Goal: Task Accomplishment & Management: Manage account settings

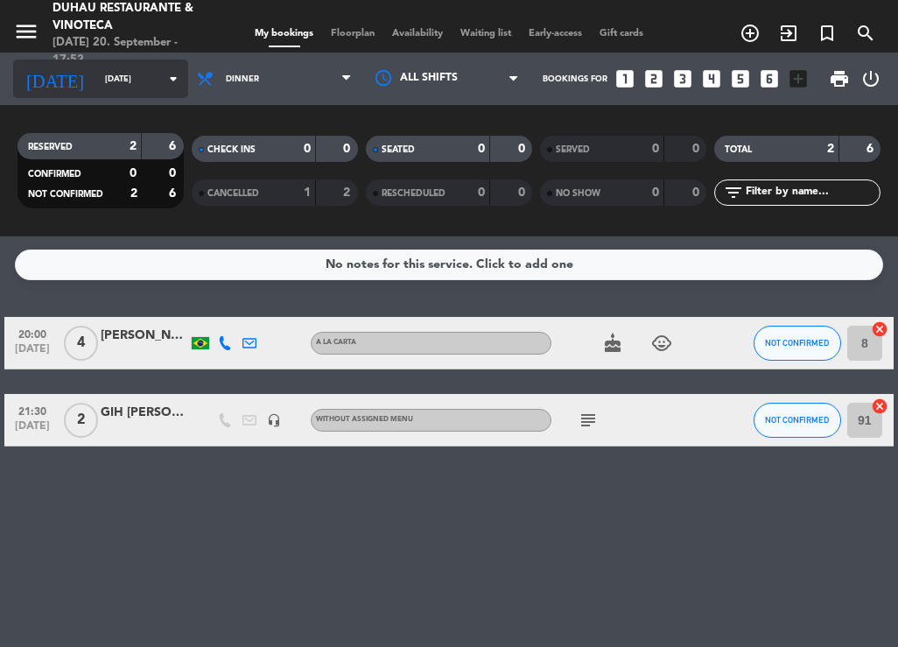
click at [114, 94] on div "[DATE] [DATE] arrow_drop_down" at bounding box center [100, 79] width 175 height 39
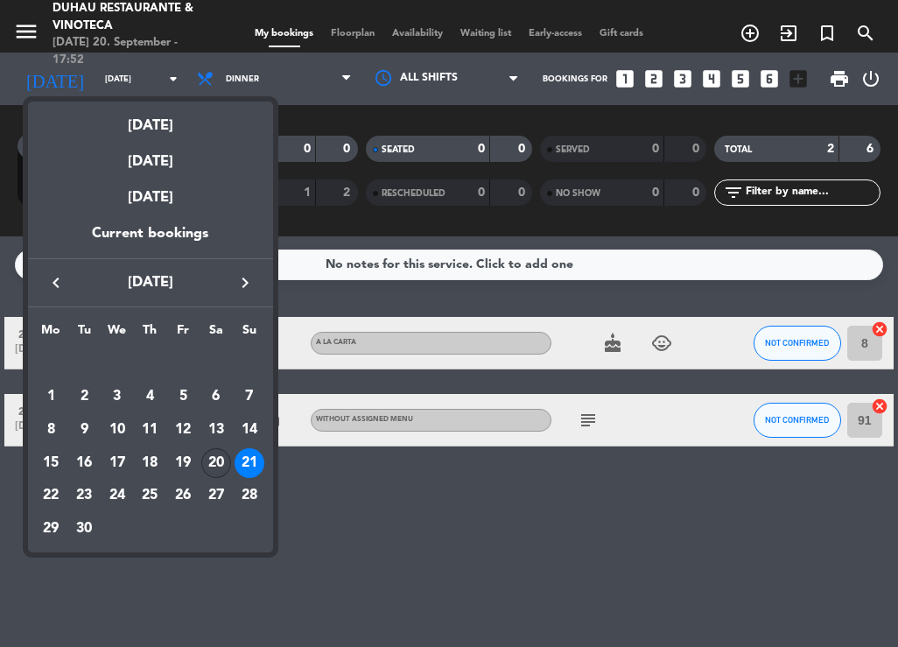
click at [222, 462] on div "20" at bounding box center [216, 463] width 30 height 30
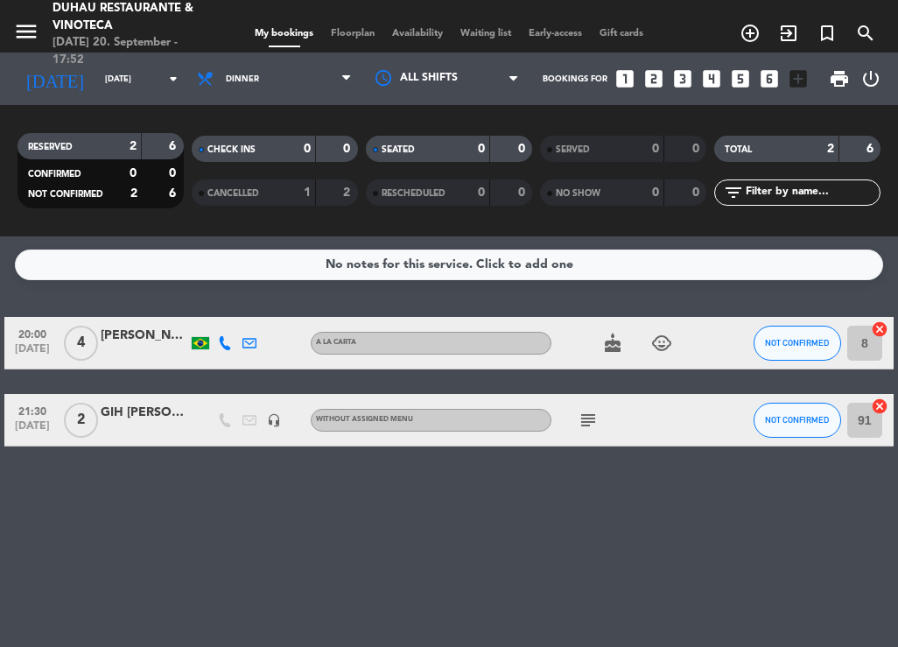
type input "[DATE]"
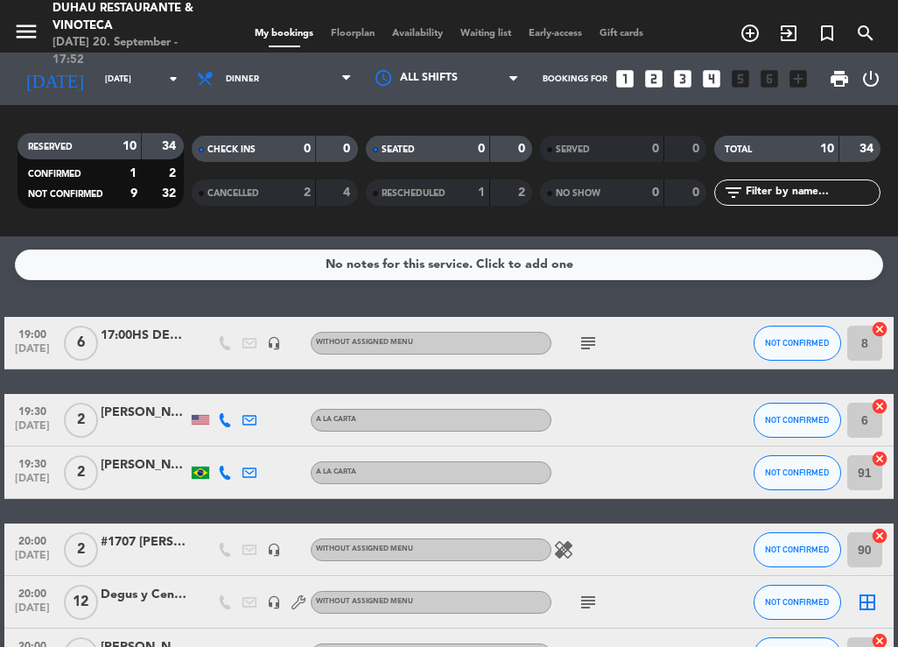
click at [166, 548] on div "#1707 [PERSON_NAME]" at bounding box center [145, 542] width 88 height 20
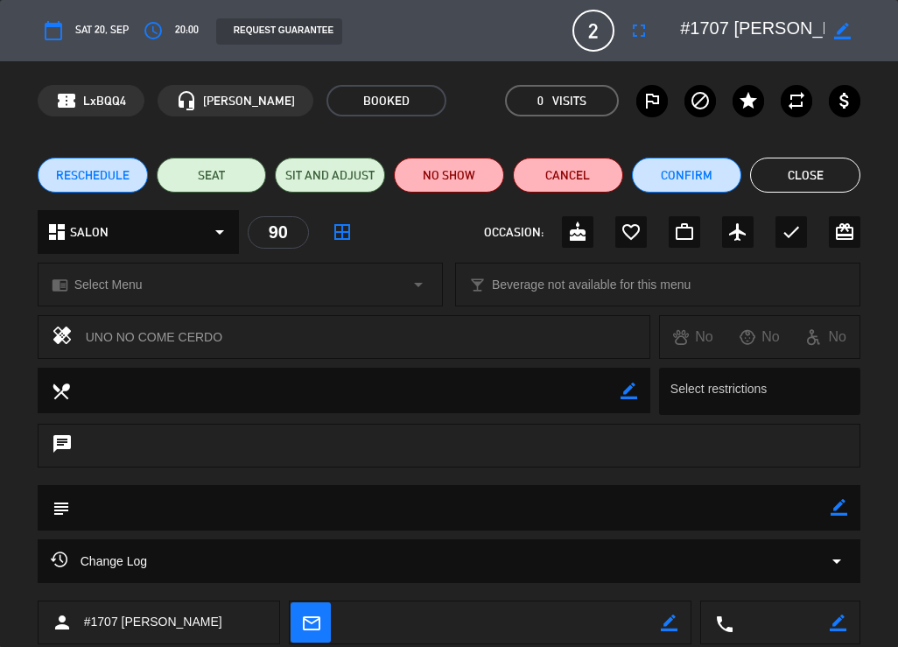
click at [119, 180] on span "RESCHEDULE" at bounding box center [93, 175] width 74 height 18
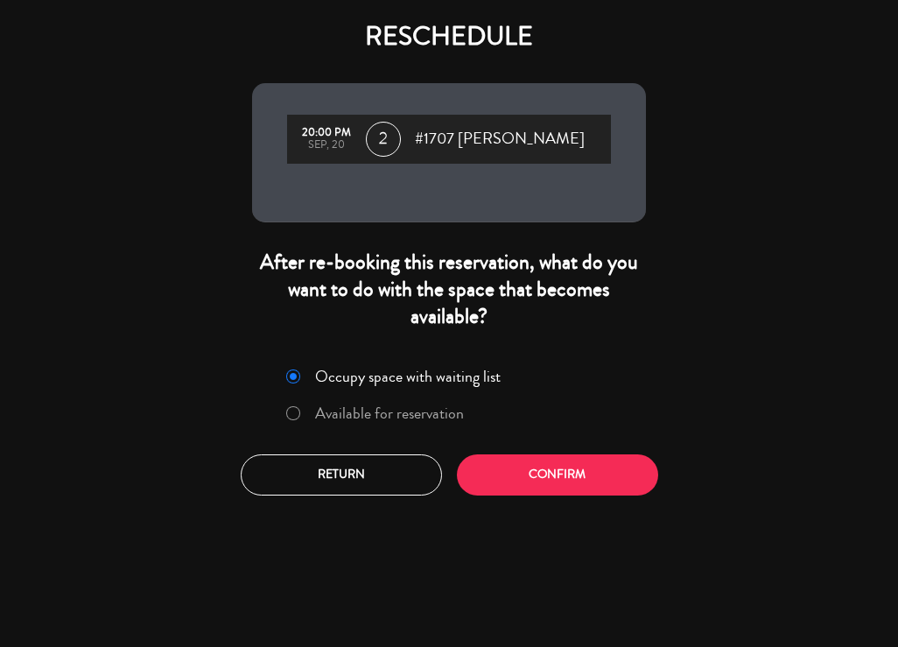
click at [400, 414] on label "Available for reservation" at bounding box center [389, 413] width 149 height 16
click at [512, 466] on button "Confirm" at bounding box center [557, 474] width 201 height 41
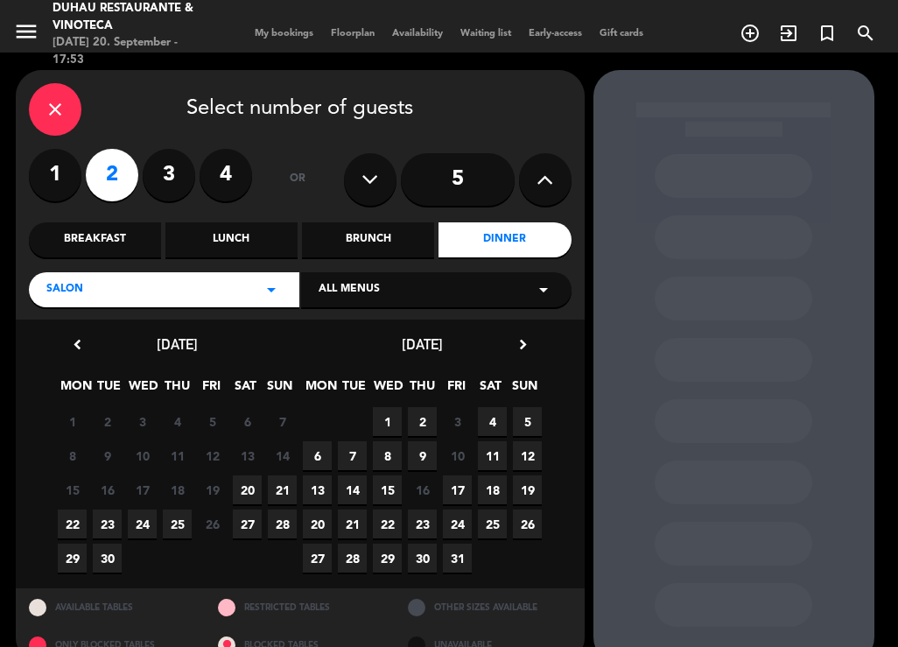
click at [281, 488] on span "21" at bounding box center [282, 490] width 29 height 29
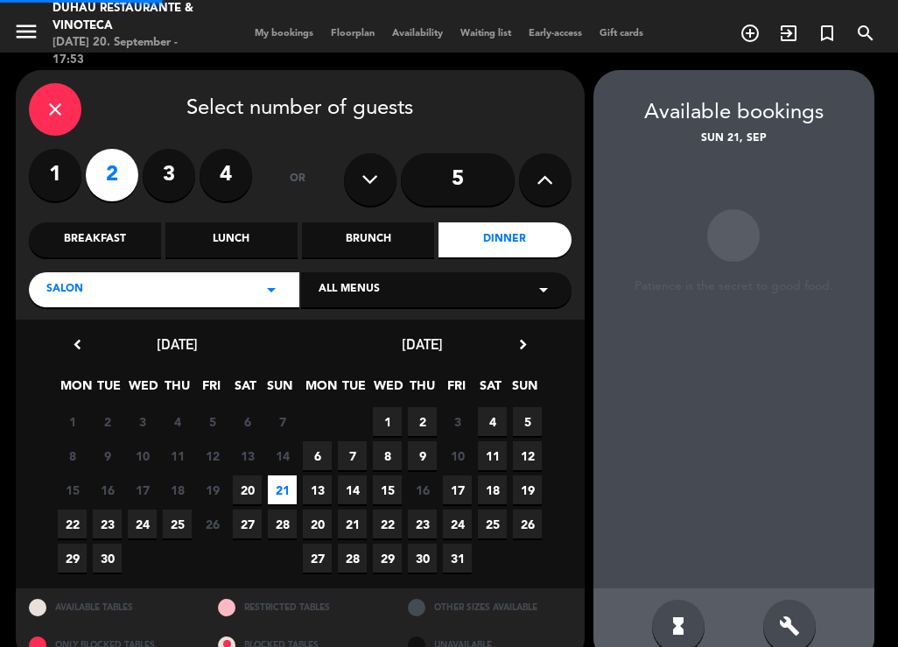
scroll to position [33, 0]
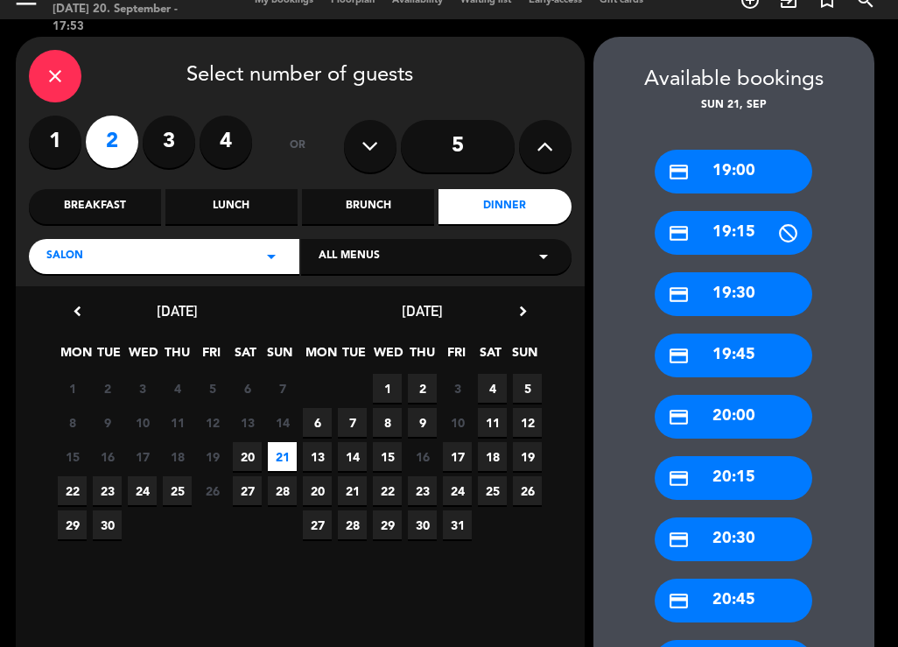
click at [735, 428] on div "credit_card 20:00" at bounding box center [734, 417] width 158 height 44
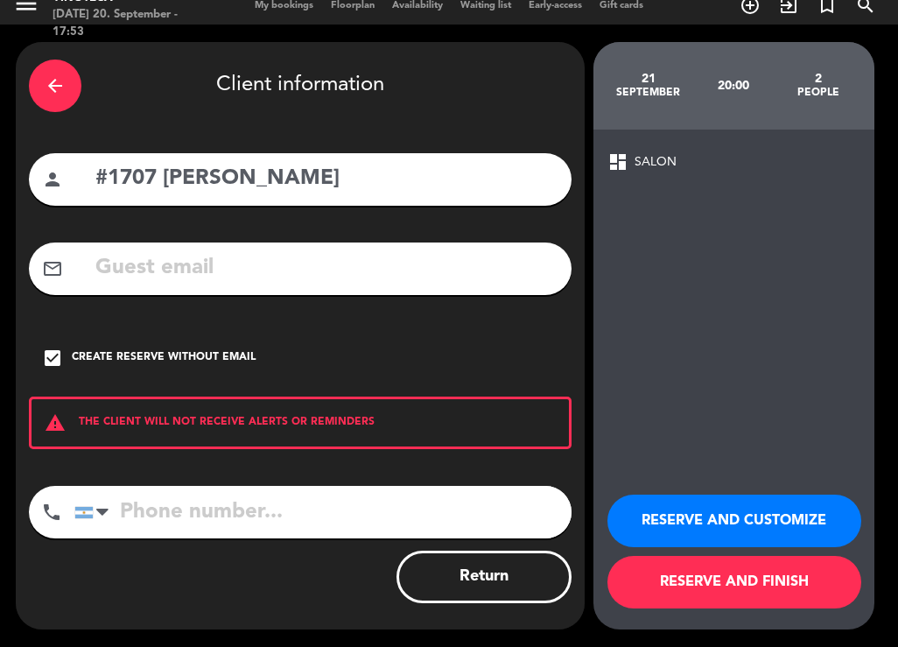
scroll to position [28, 0]
click at [743, 573] on button "RESERVE AND FINISH" at bounding box center [735, 582] width 254 height 53
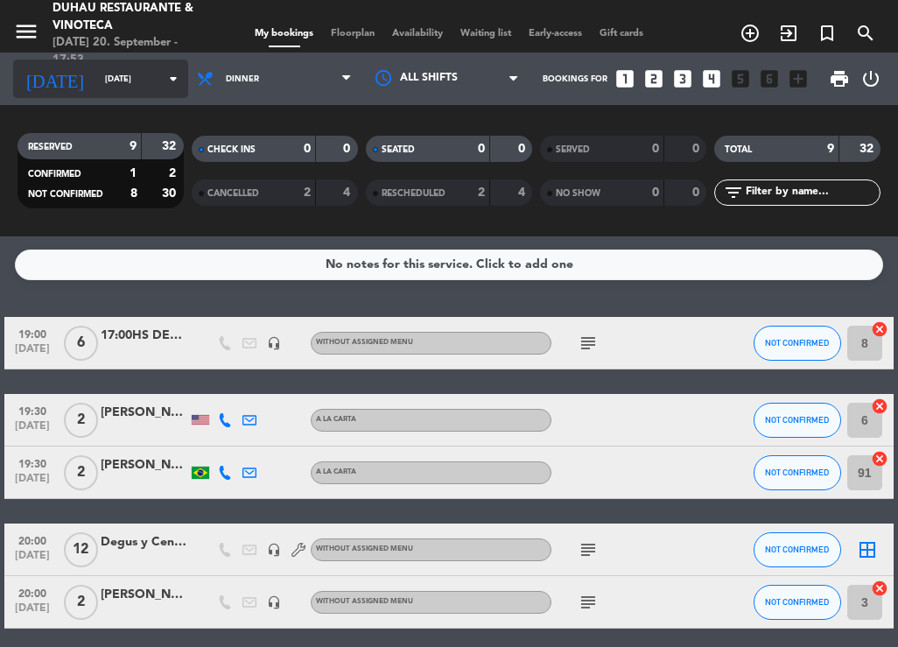
click at [103, 86] on input "[DATE]" at bounding box center [153, 79] width 115 height 27
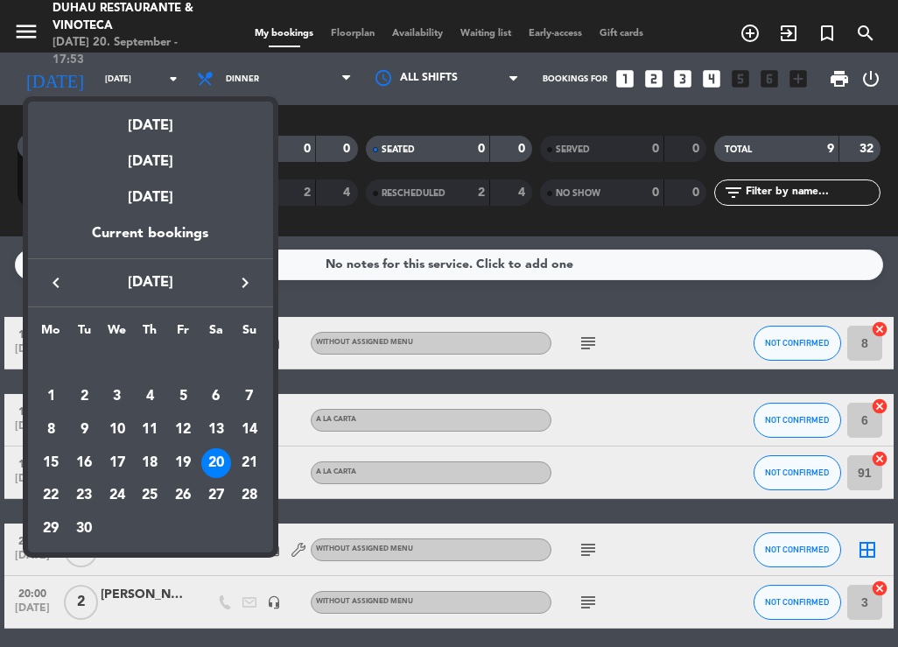
click at [246, 466] on div "21" at bounding box center [250, 463] width 30 height 30
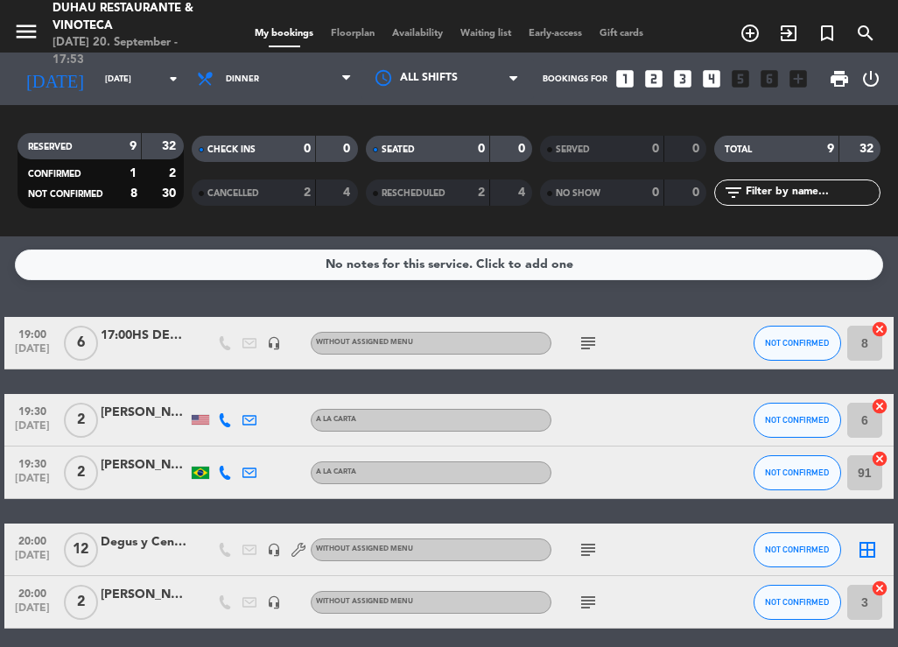
type input "[DATE]"
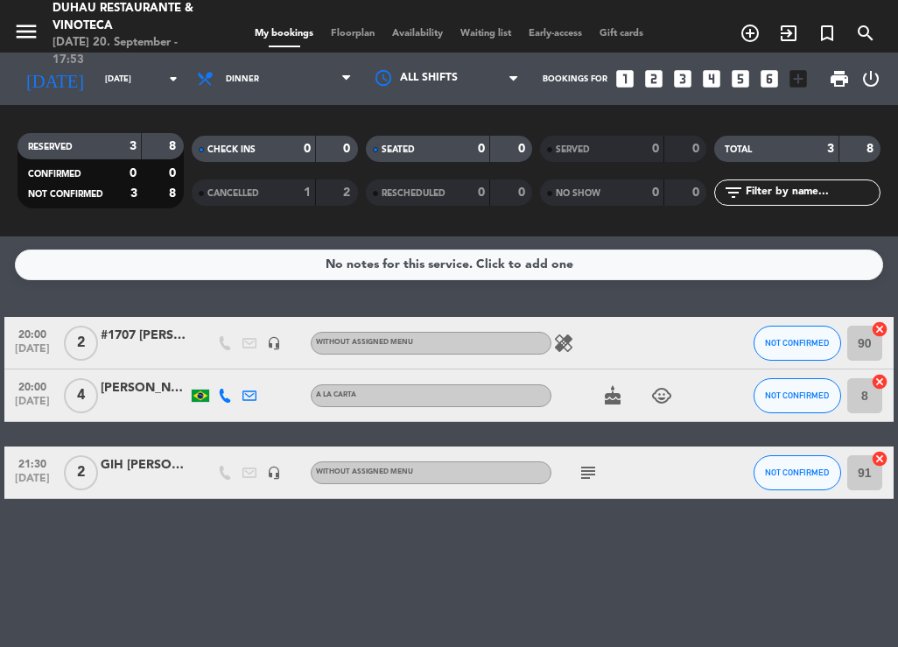
click at [127, 342] on div "#1707 [PERSON_NAME]" at bounding box center [145, 336] width 88 height 20
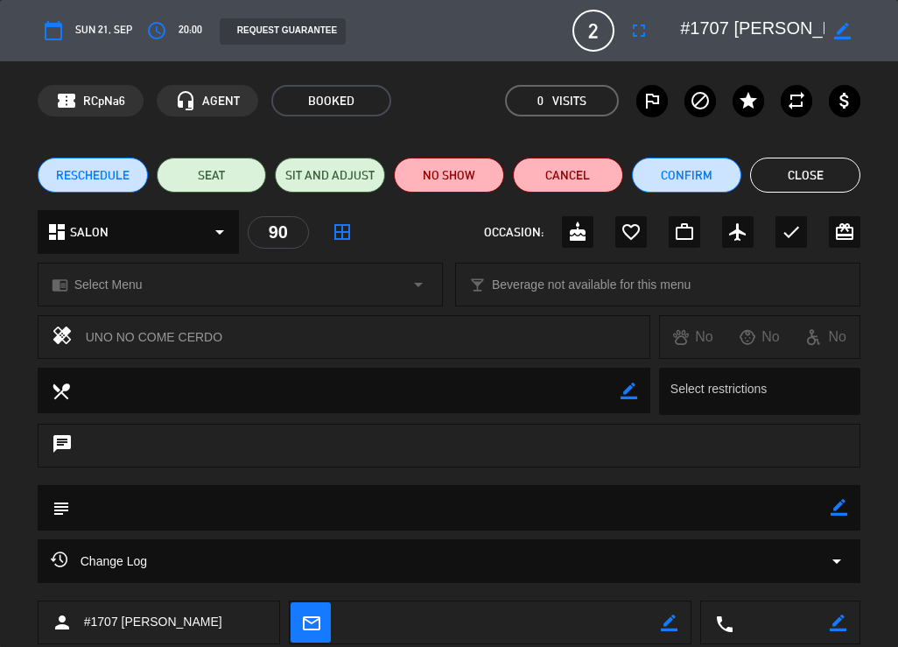
drag, startPoint x: 280, startPoint y: 335, endPoint x: 81, endPoint y: 342, distance: 198.9
click at [81, 342] on div "healing UNO NO COME CERDO" at bounding box center [345, 337] width 614 height 44
click at [113, 518] on textarea at bounding box center [451, 507] width 762 height 45
click at [106, 513] on textarea at bounding box center [451, 507] width 762 height 45
click at [104, 507] on textarea at bounding box center [451, 507] width 762 height 45
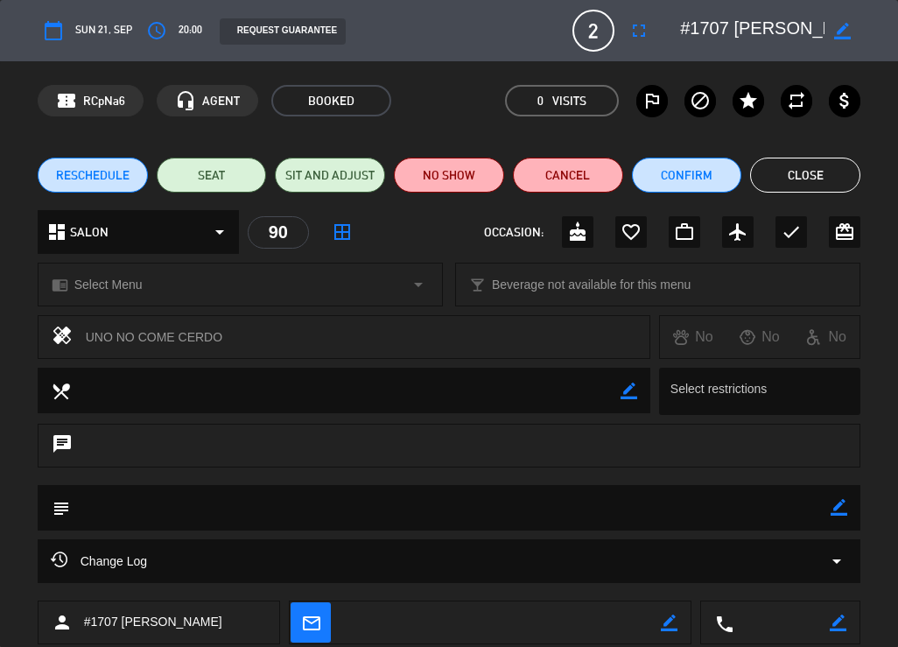
click at [838, 516] on icon "border_color" at bounding box center [839, 507] width 17 height 17
click at [827, 497] on textarea at bounding box center [451, 507] width 762 height 45
type textarea "1 no come cerdo"
click at [836, 514] on icon at bounding box center [839, 507] width 17 height 17
click at [805, 178] on button "Close" at bounding box center [805, 175] width 110 height 35
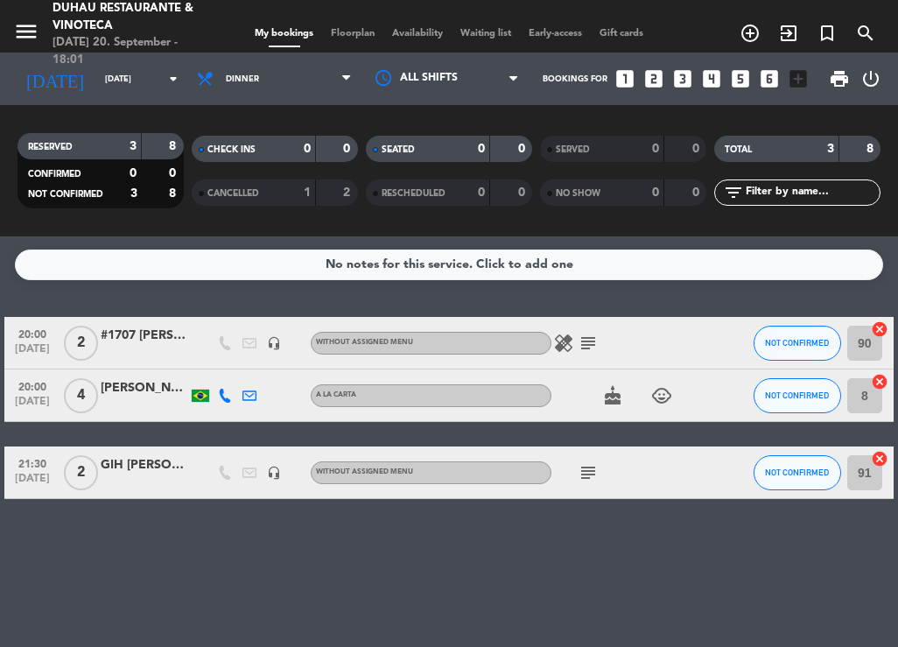
click at [594, 572] on div "No notes for this service. Click to add one 20:00 [DATE] 2 #1707 [PERSON_NAME] …" at bounding box center [449, 441] width 898 height 411
click at [152, 87] on input "[DATE]" at bounding box center [153, 79] width 115 height 27
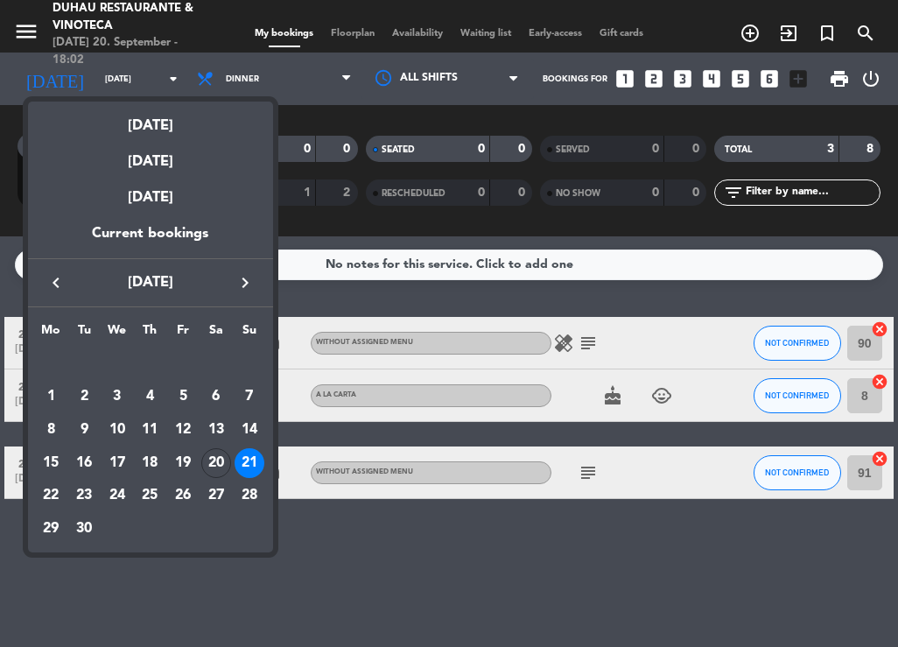
click at [252, 461] on div "21" at bounding box center [250, 463] width 30 height 30
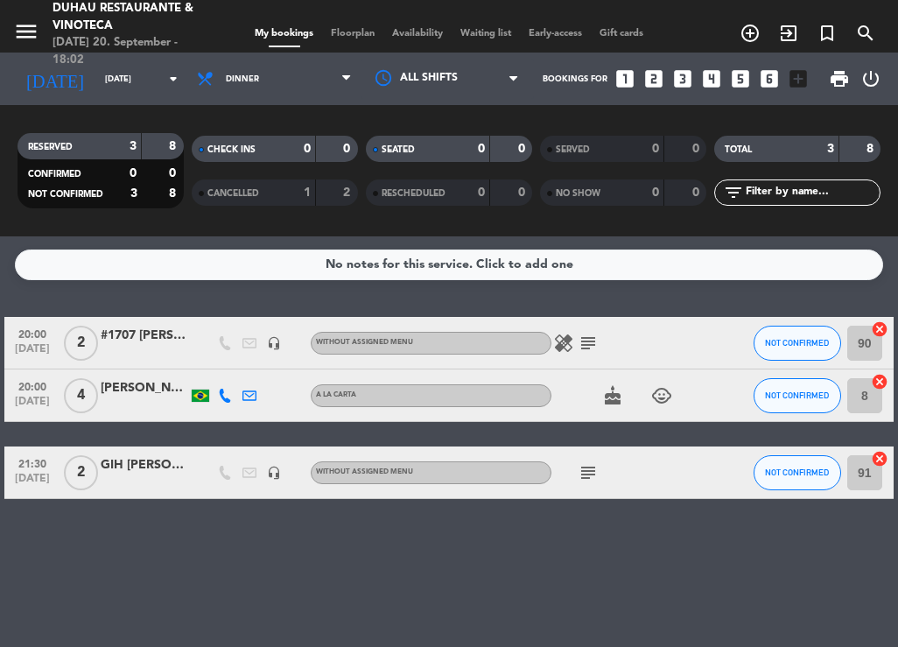
click at [306, 531] on div "No notes for this service. Click to add one 20:00 [DATE] 2 #1707 [PERSON_NAME] …" at bounding box center [449, 441] width 898 height 411
click at [32, 24] on icon "menu" at bounding box center [26, 31] width 26 height 26
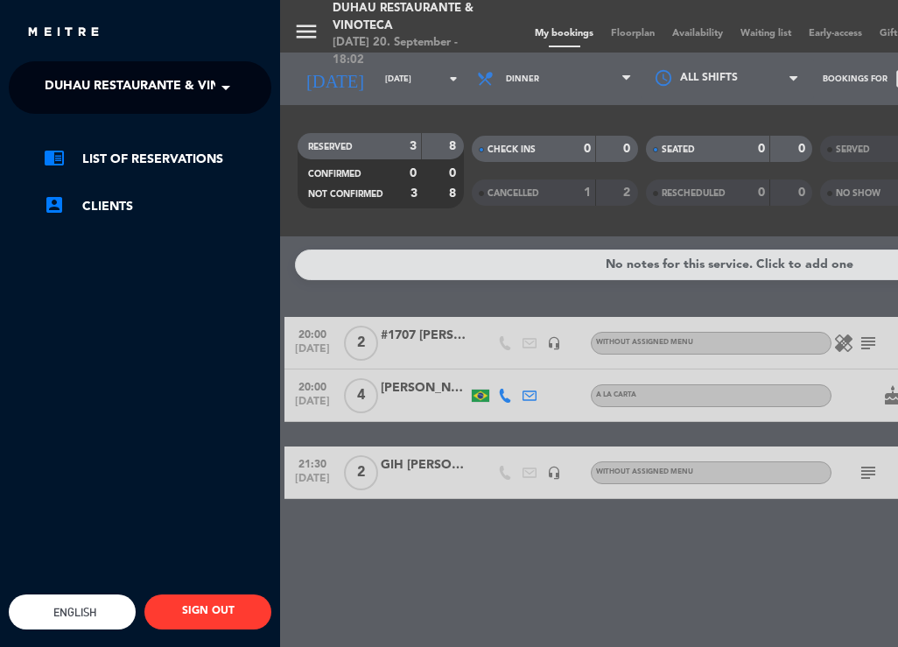
click at [390, 74] on div "menu Duhau Restaurante & Vinoteca [DATE] 20. September - 18:02 My bookings Floo…" at bounding box center [729, 323] width 898 height 647
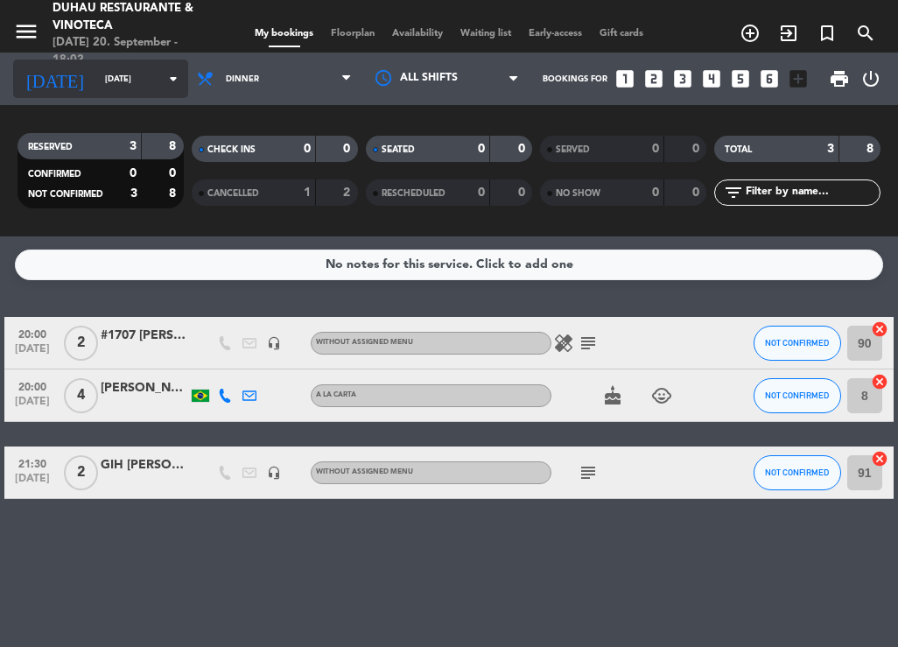
click at [163, 86] on icon "arrow_drop_down" at bounding box center [173, 78] width 21 height 21
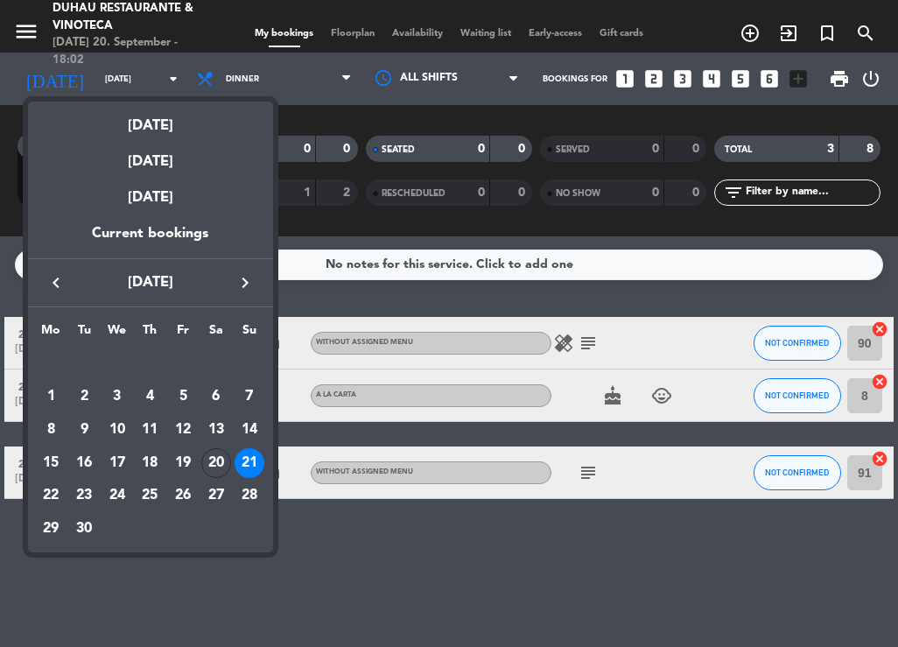
click at [243, 452] on div "21" at bounding box center [250, 463] width 30 height 30
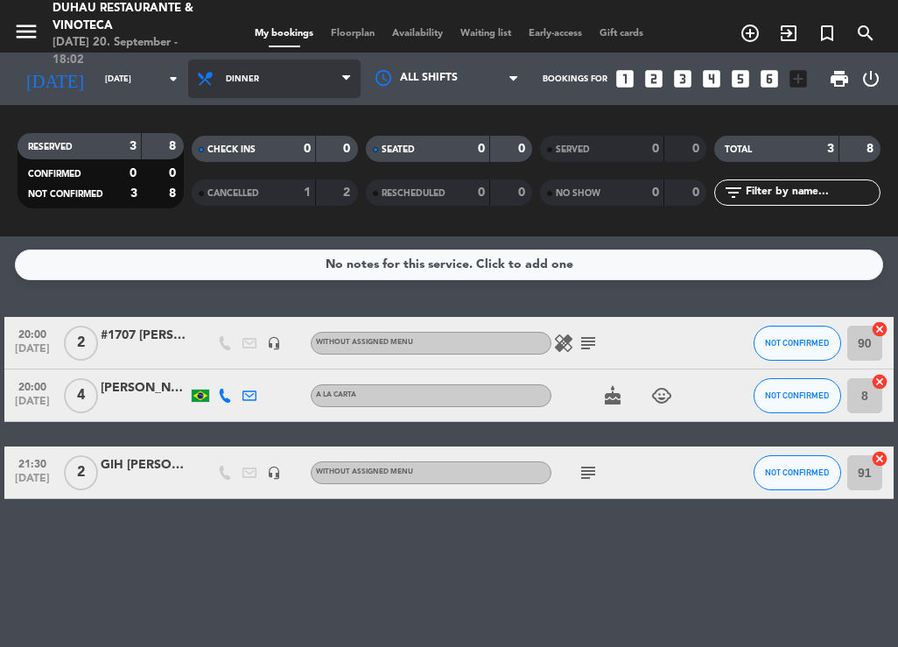
click at [257, 70] on span "Dinner" at bounding box center [274, 79] width 173 height 39
click at [258, 217] on div "menu Duhau Restaurante & Vinoteca [DATE] 20. September - 18:02 My bookings Floo…" at bounding box center [449, 118] width 898 height 236
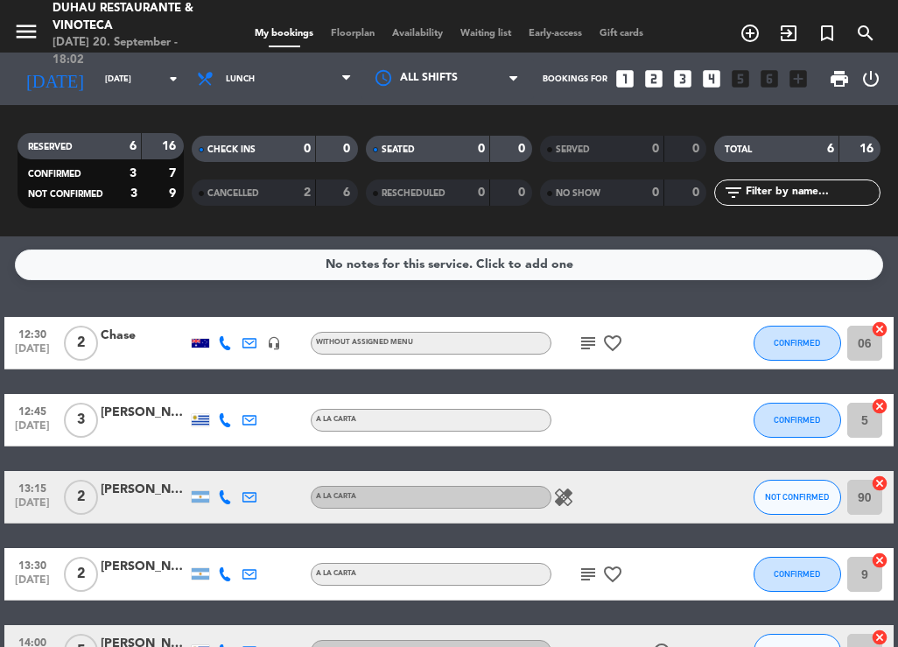
click at [126, 340] on div "Chase" at bounding box center [145, 336] width 88 height 20
